Goal: Task Accomplishment & Management: Manage account settings

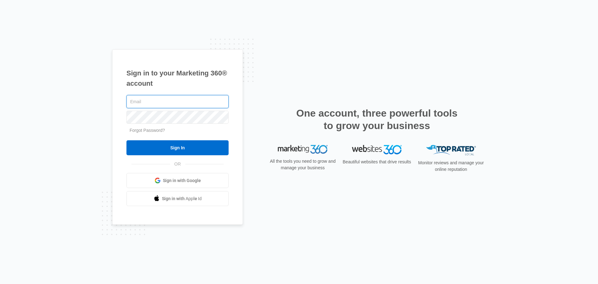
type input "tim@bornorthnashville.com"
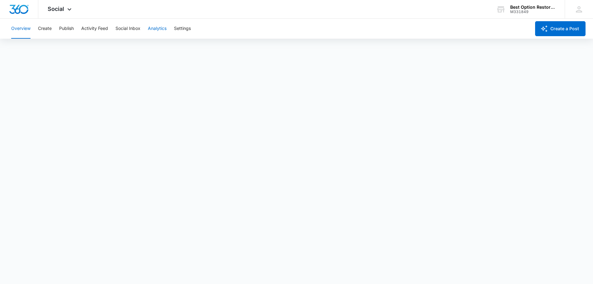
scroll to position [2, 0]
